Goal: Information Seeking & Learning: Learn about a topic

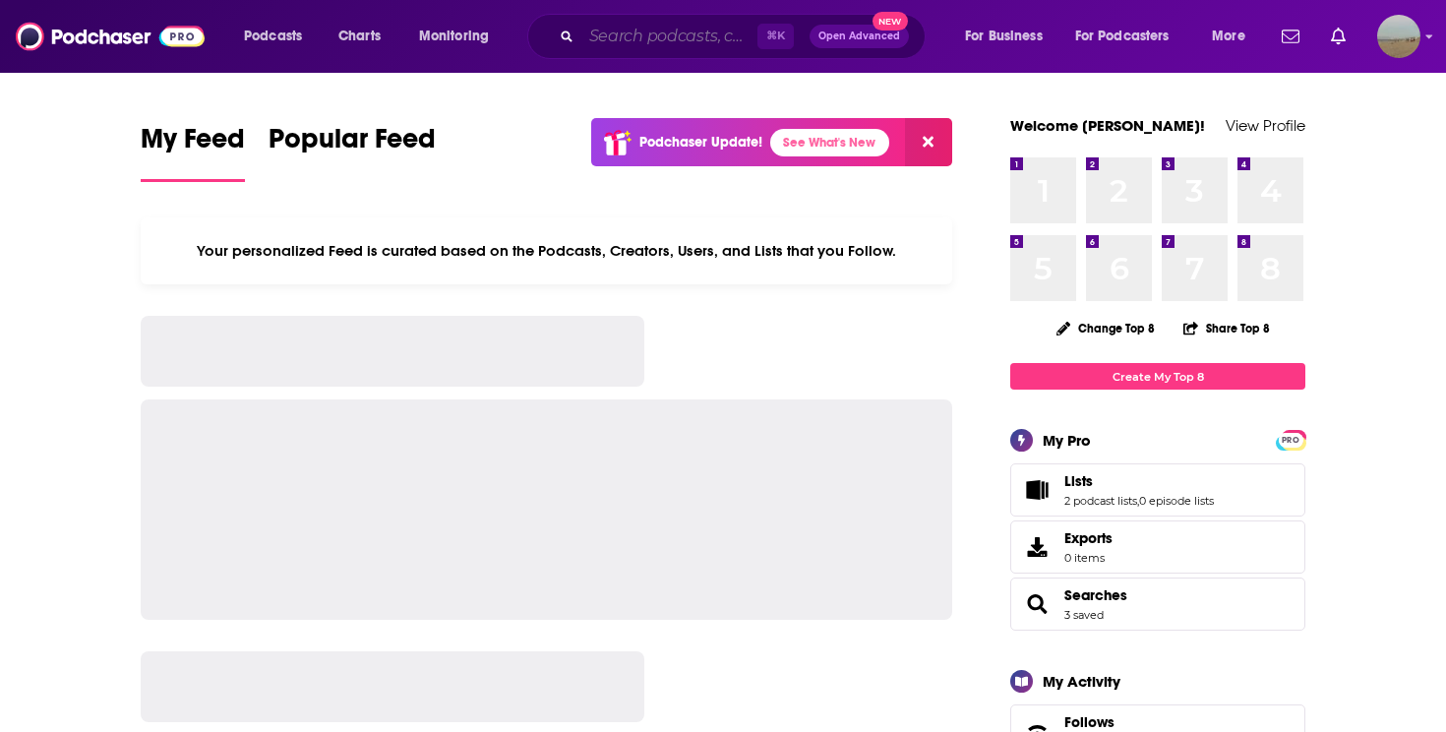
click at [651, 36] on input "Search podcasts, credits, & more..." at bounding box center [669, 36] width 176 height 31
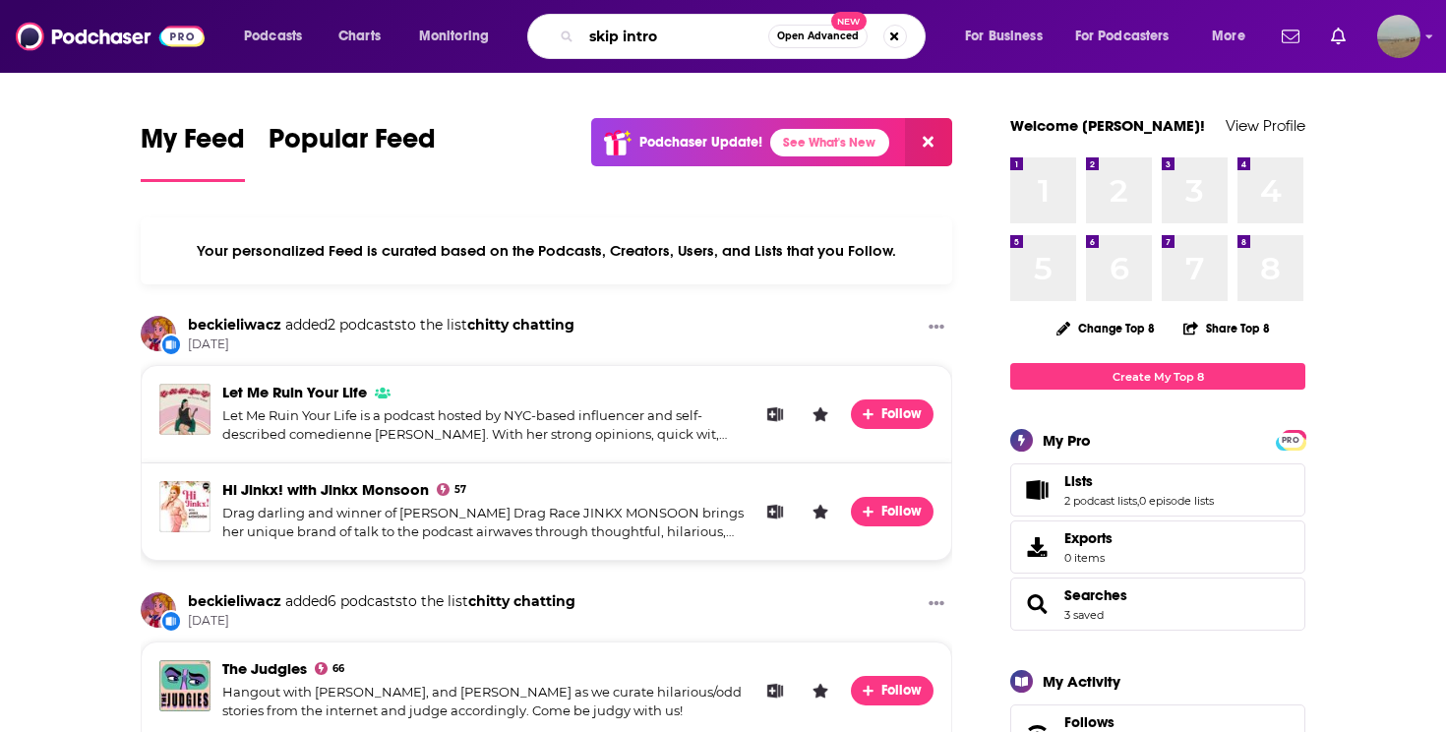
type input "skip intro"
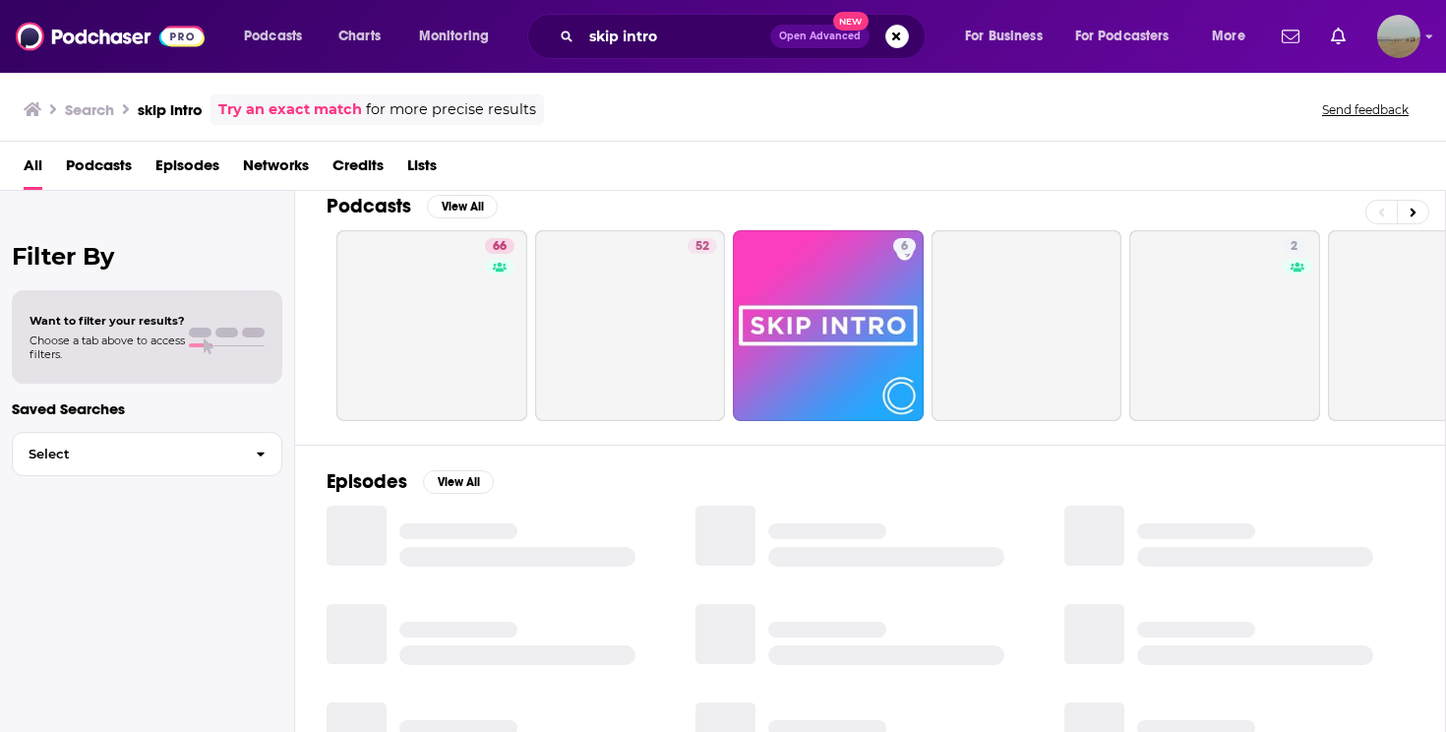
scroll to position [23, 0]
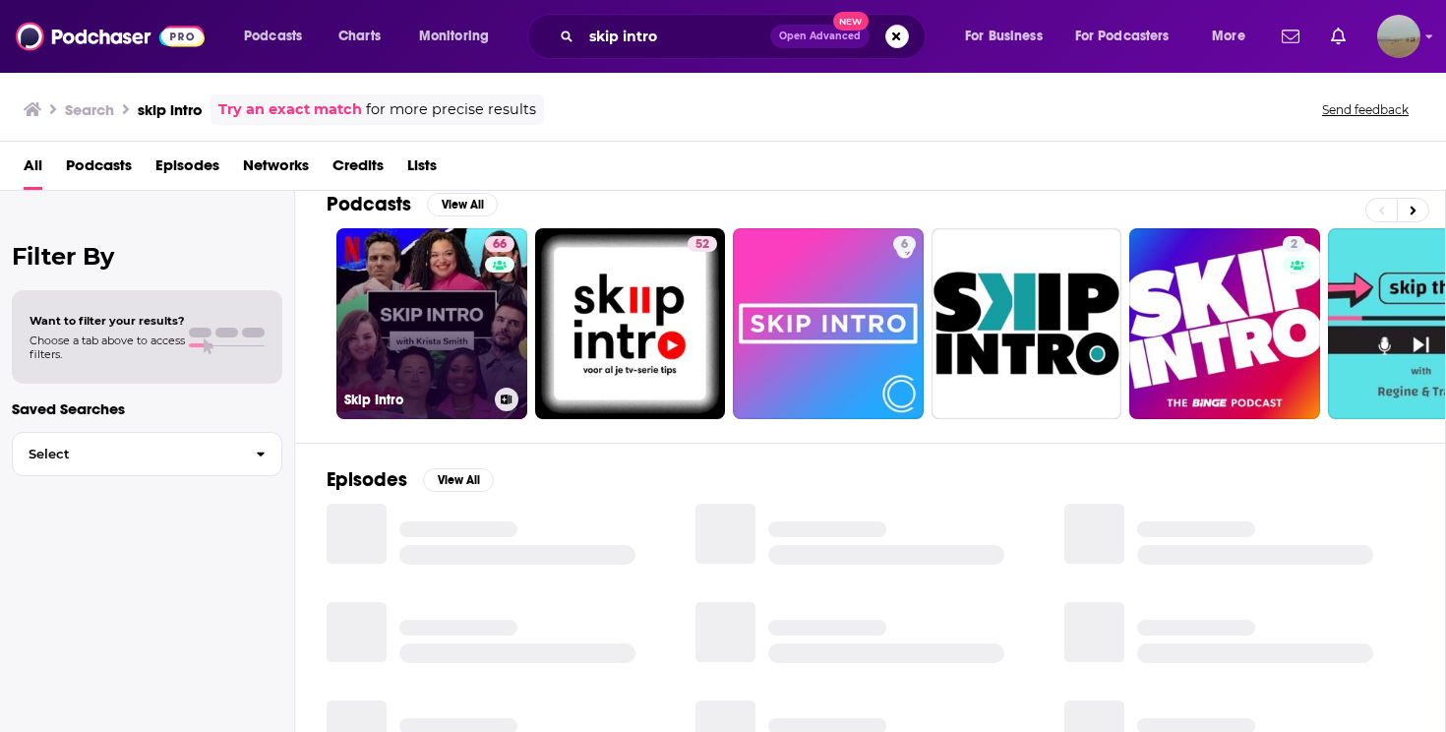
click at [422, 316] on link "66 Skip Intro" at bounding box center [431, 323] width 191 height 191
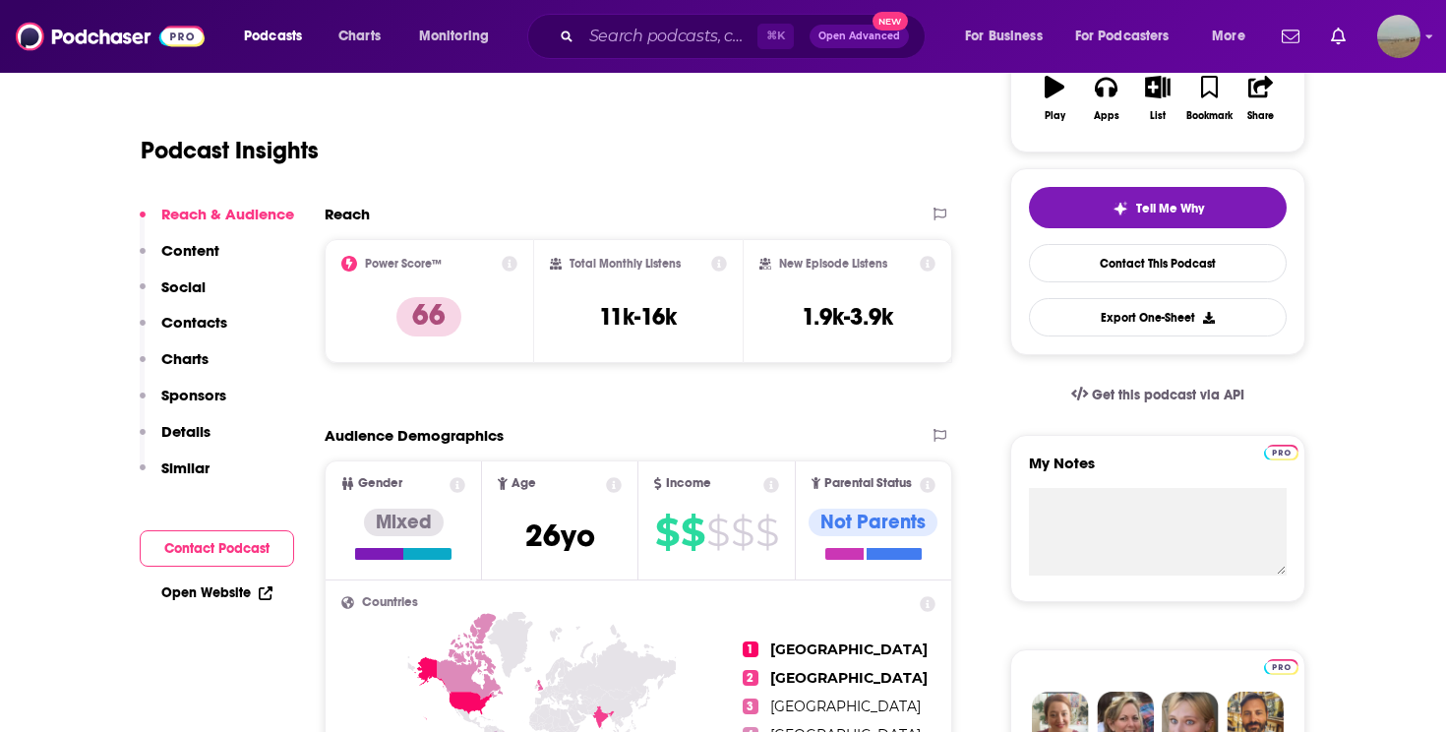
scroll to position [365, 0]
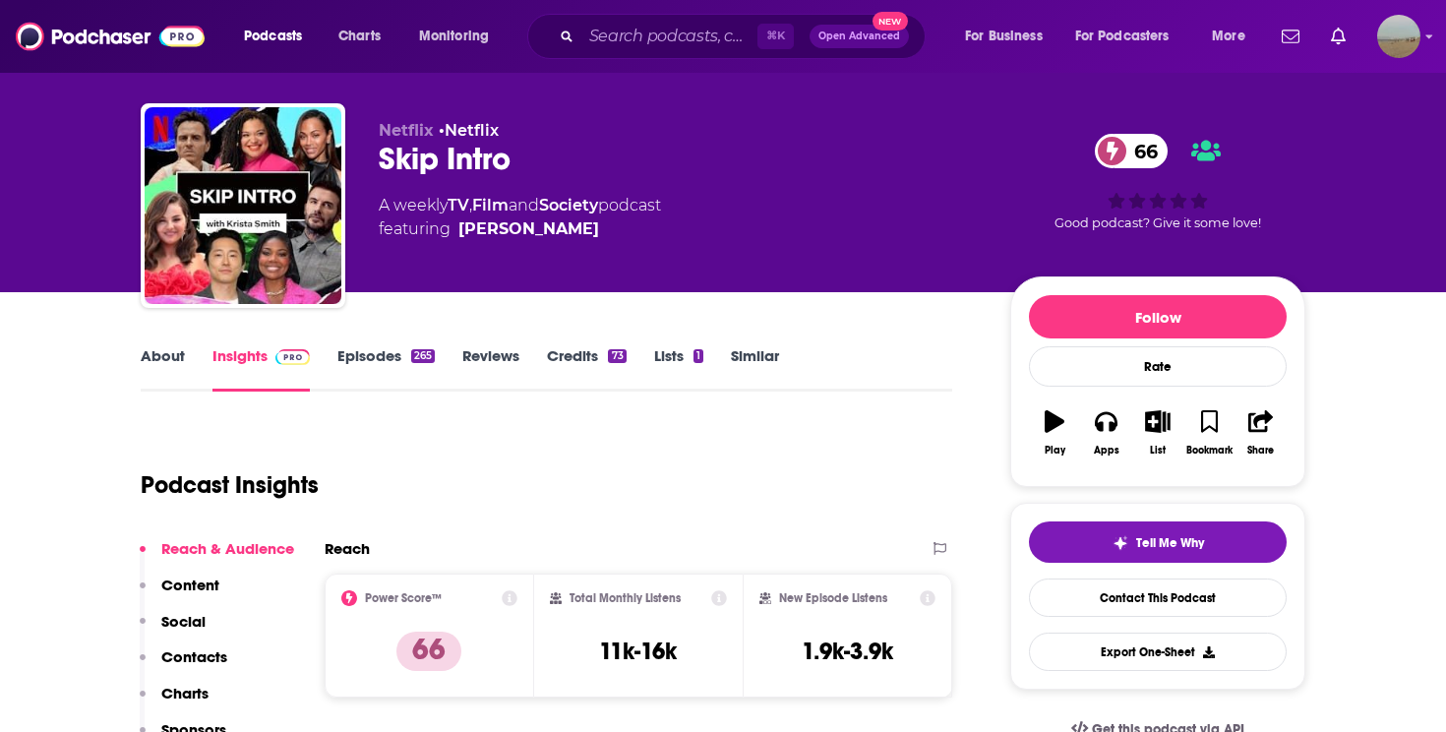
scroll to position [19, 0]
